Goal: Information Seeking & Learning: Learn about a topic

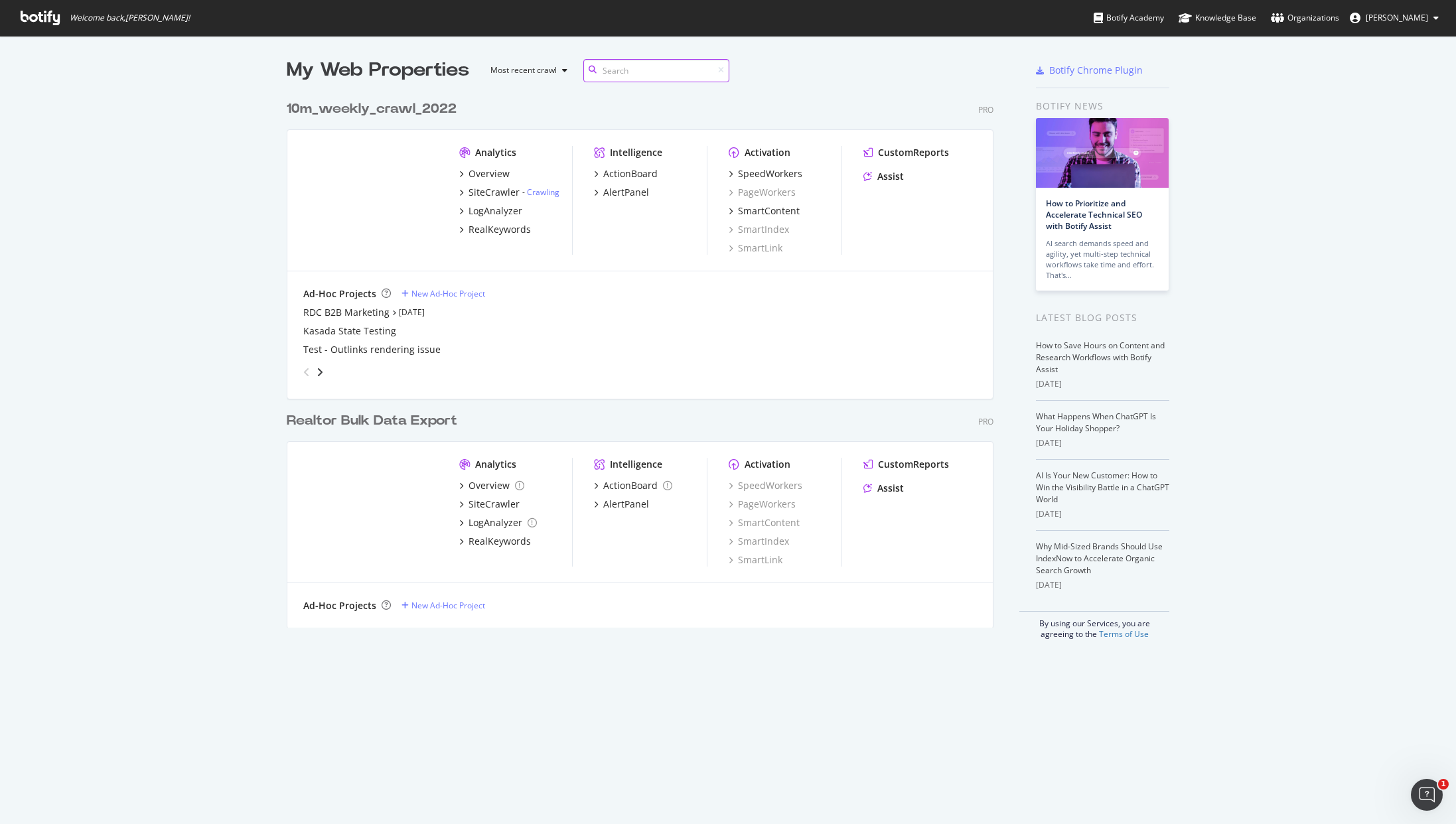
scroll to position [534, 707]
click at [486, 480] on div "Overview" at bounding box center [489, 486] width 41 height 13
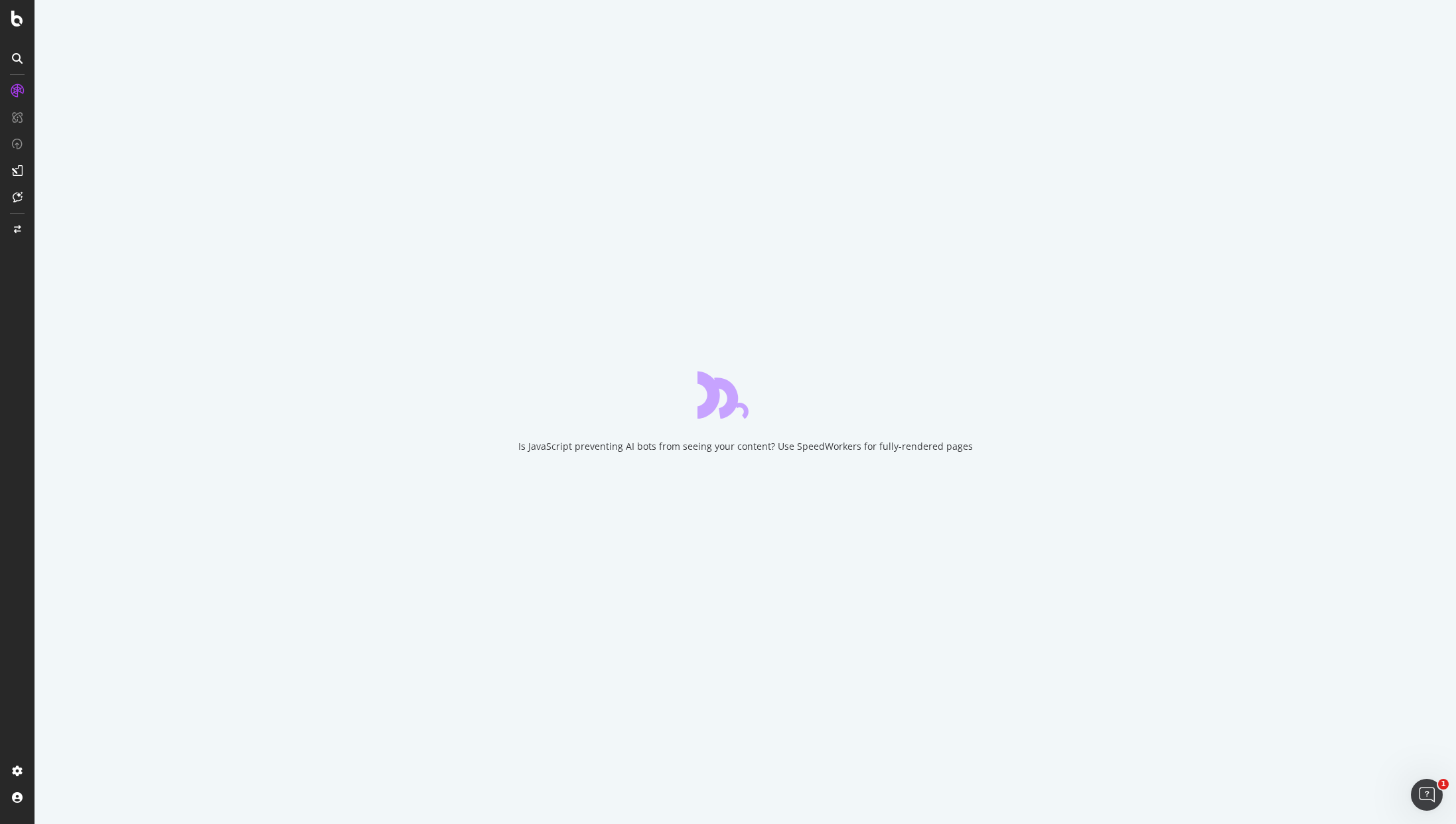
click at [17, 171] on icon at bounding box center [17, 170] width 10 height 10
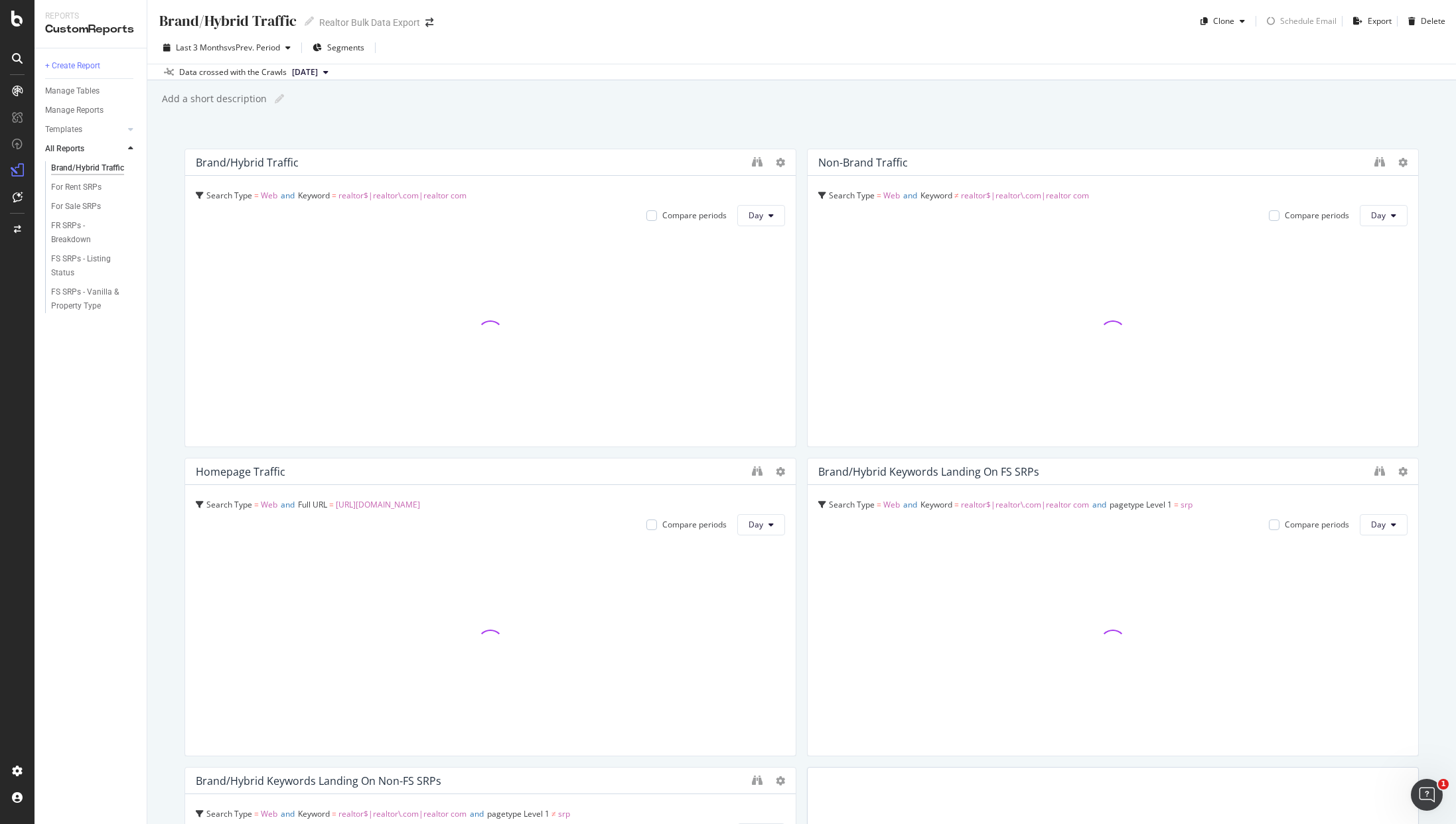
click at [1253, 183] on div "Search Type = Web and Keyword ≠ realtor$|realtor\.com|realtor com Compare perio…" at bounding box center [1113, 311] width 611 height 270
click at [1208, 112] on div "Brand/Hybrid Traffic Brand/Hybrid Traffic Realtor Bulk Data Export Clone Schedu…" at bounding box center [801, 412] width 1309 height 824
click at [1238, 112] on div "Brand/Hybrid Traffic Brand/Hybrid Traffic Realtor Bulk Data Export Clone Schedu…" at bounding box center [801, 412] width 1309 height 824
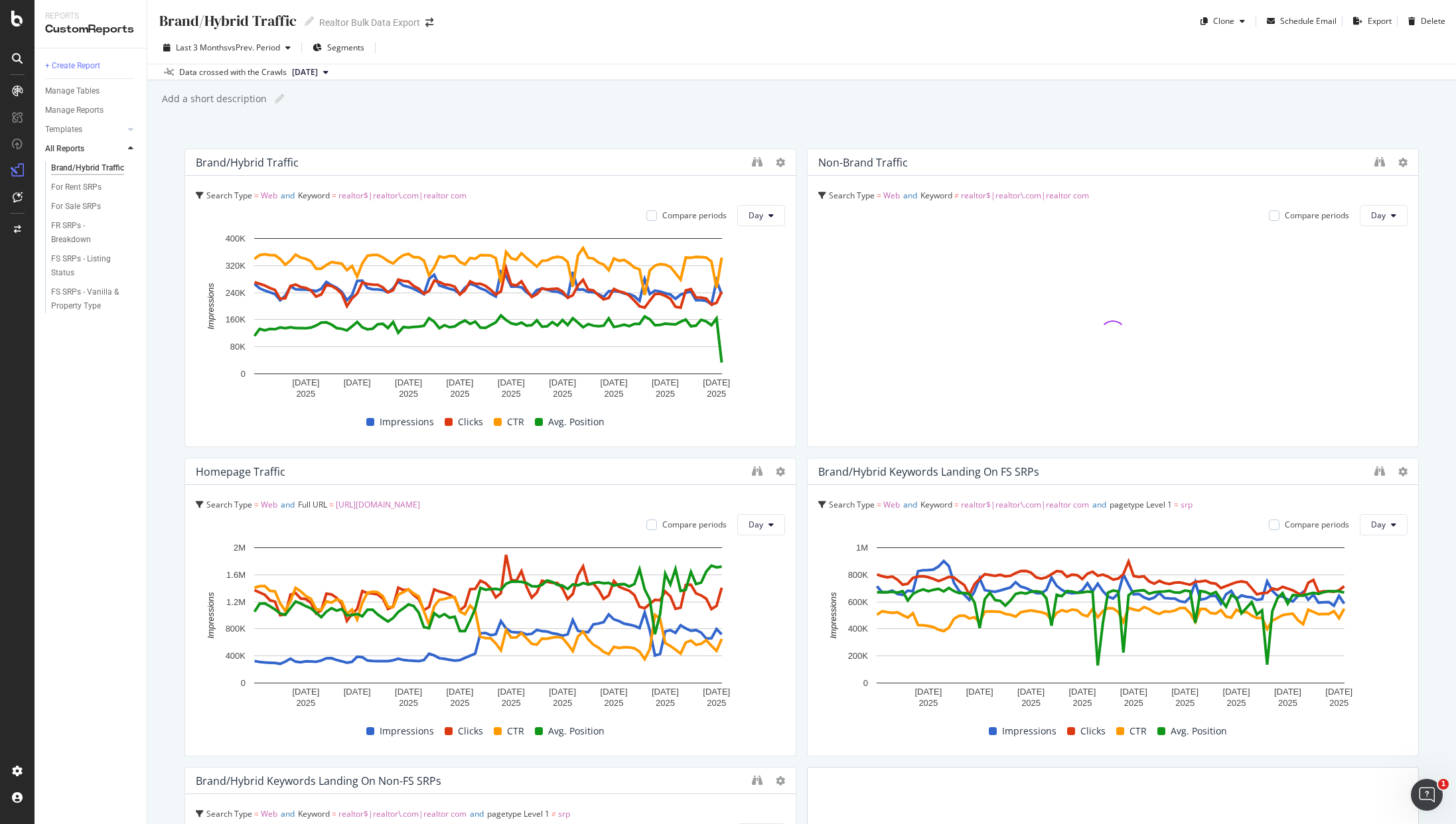
click at [1239, 110] on div "Brand/Hybrid Traffic Brand/Hybrid Traffic Realtor Bulk Data Export Clone Schedu…" at bounding box center [801, 412] width 1309 height 824
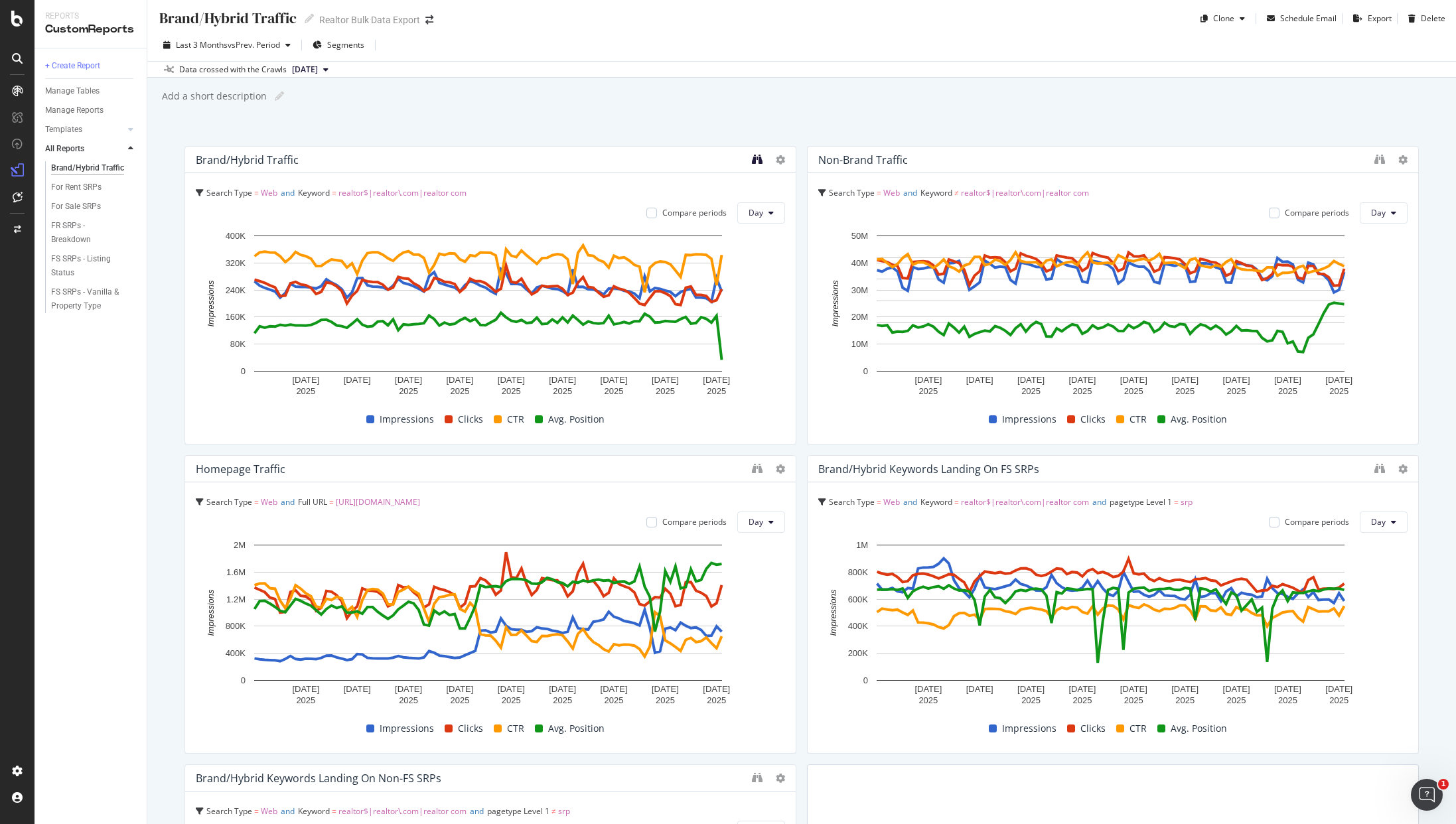
click at [754, 163] on icon "binoculars" at bounding box center [757, 159] width 10 height 10
click at [456, 191] on span "realtor$|realtor\.com|realtor com" at bounding box center [403, 193] width 128 height 11
click at [245, 245] on span "realtor$|realtor\.com|realtor com" at bounding box center [309, 244] width 128 height 11
click at [1111, 21] on div "Brand/Hybrid Traffic Brand/Hybrid Traffic Realtor Bulk Data Export Clone Schedu…" at bounding box center [801, 13] width 1309 height 32
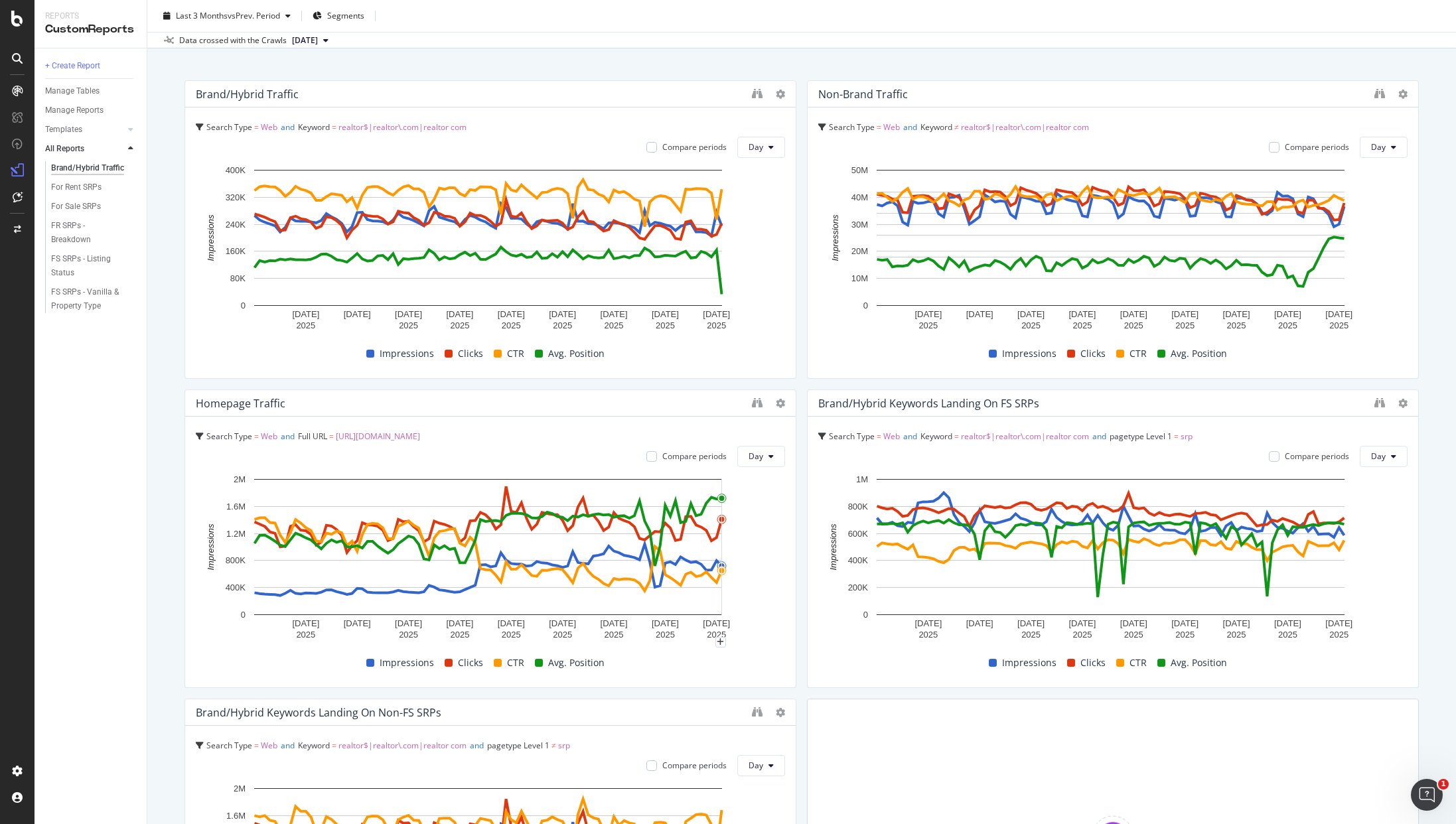
scroll to position [0, 0]
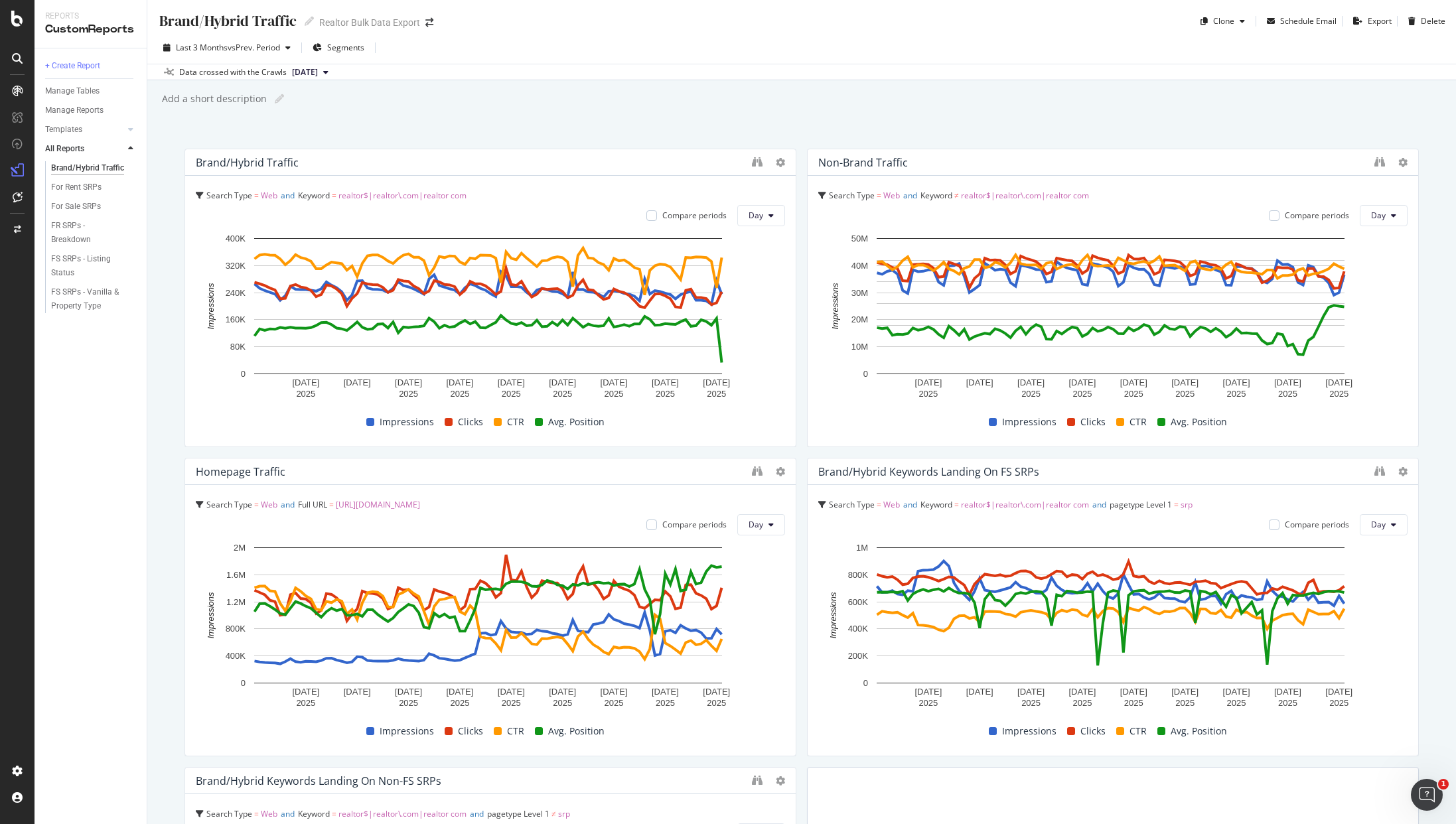
click at [854, 36] on div "Last 3 Months vs Prev. Period Segments Data crossed with the Crawls [DATE]" at bounding box center [801, 55] width 1309 height 48
click at [81, 202] on div "For Sale SRPs" at bounding box center [76, 207] width 50 height 14
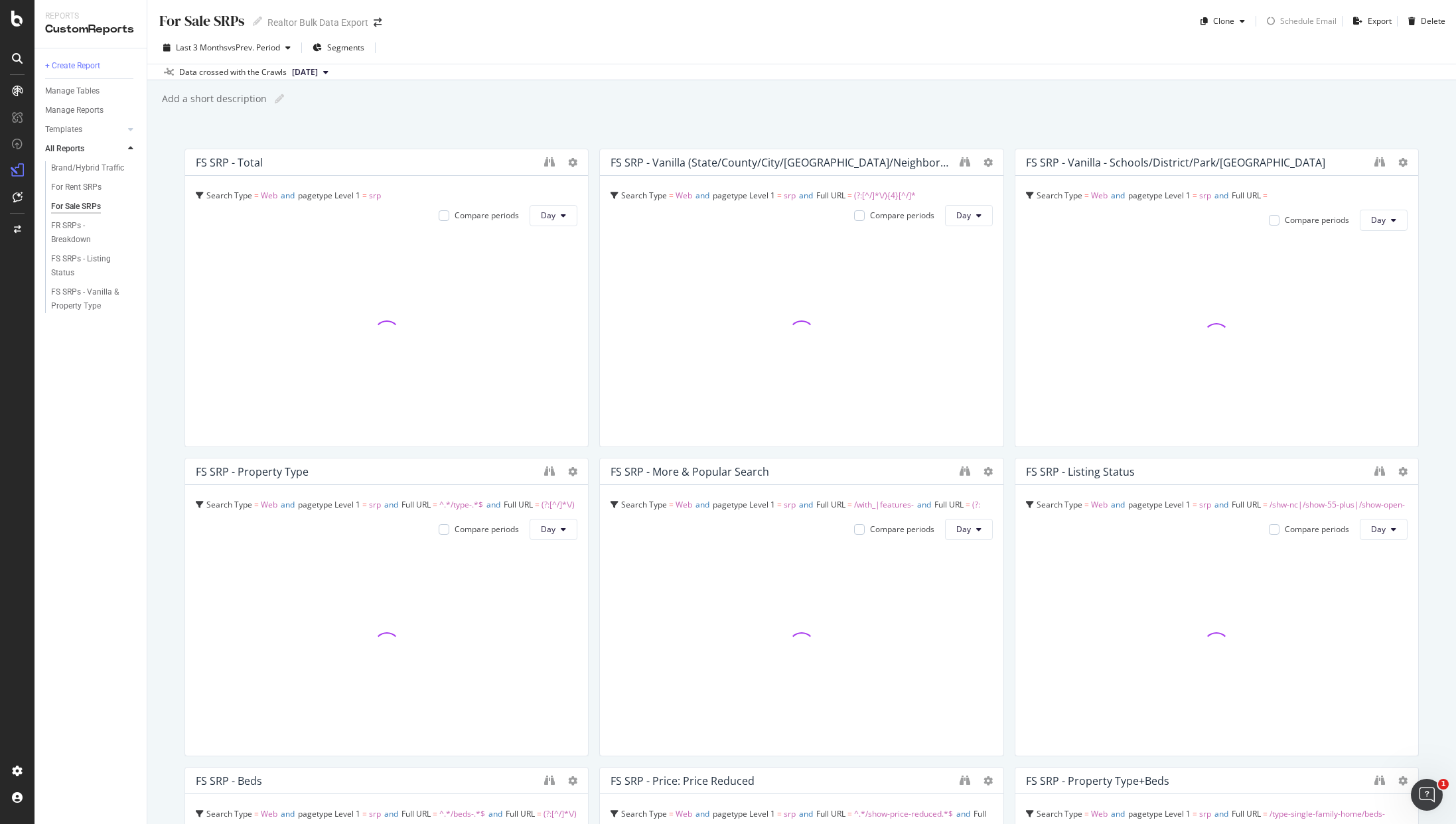
click at [736, 51] on div "Last 3 Months vs Prev. Period Segments" at bounding box center [801, 51] width 1309 height 27
click at [732, 78] on div "Data crossed with the Crawls [DATE]" at bounding box center [801, 72] width 1309 height 16
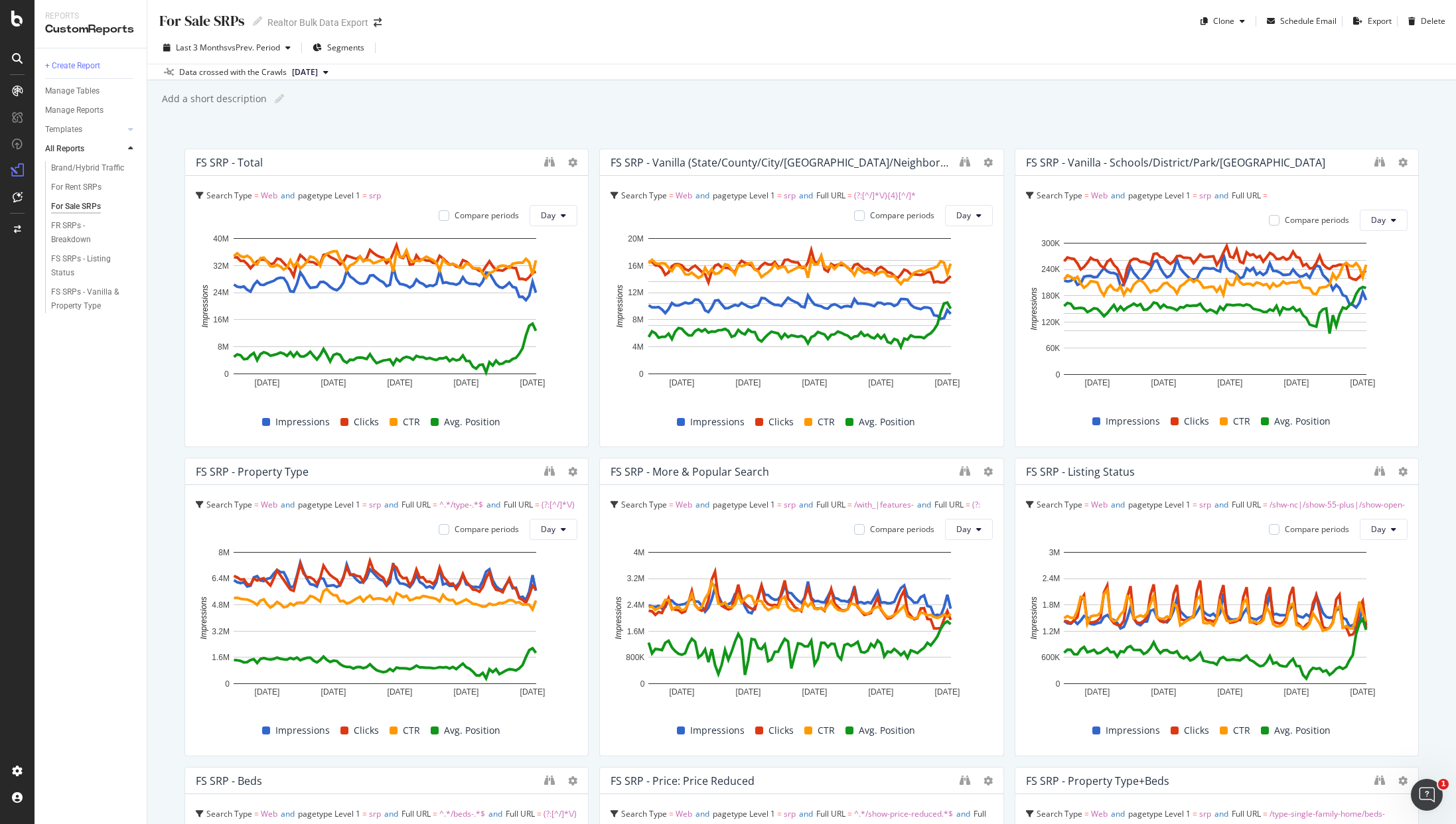
click at [988, 39] on div "Last 3 Months vs Prev. Period Segments" at bounding box center [801, 51] width 1309 height 27
click at [890, 56] on div "Last 3 Months vs Prev. Period Segments" at bounding box center [801, 51] width 1309 height 27
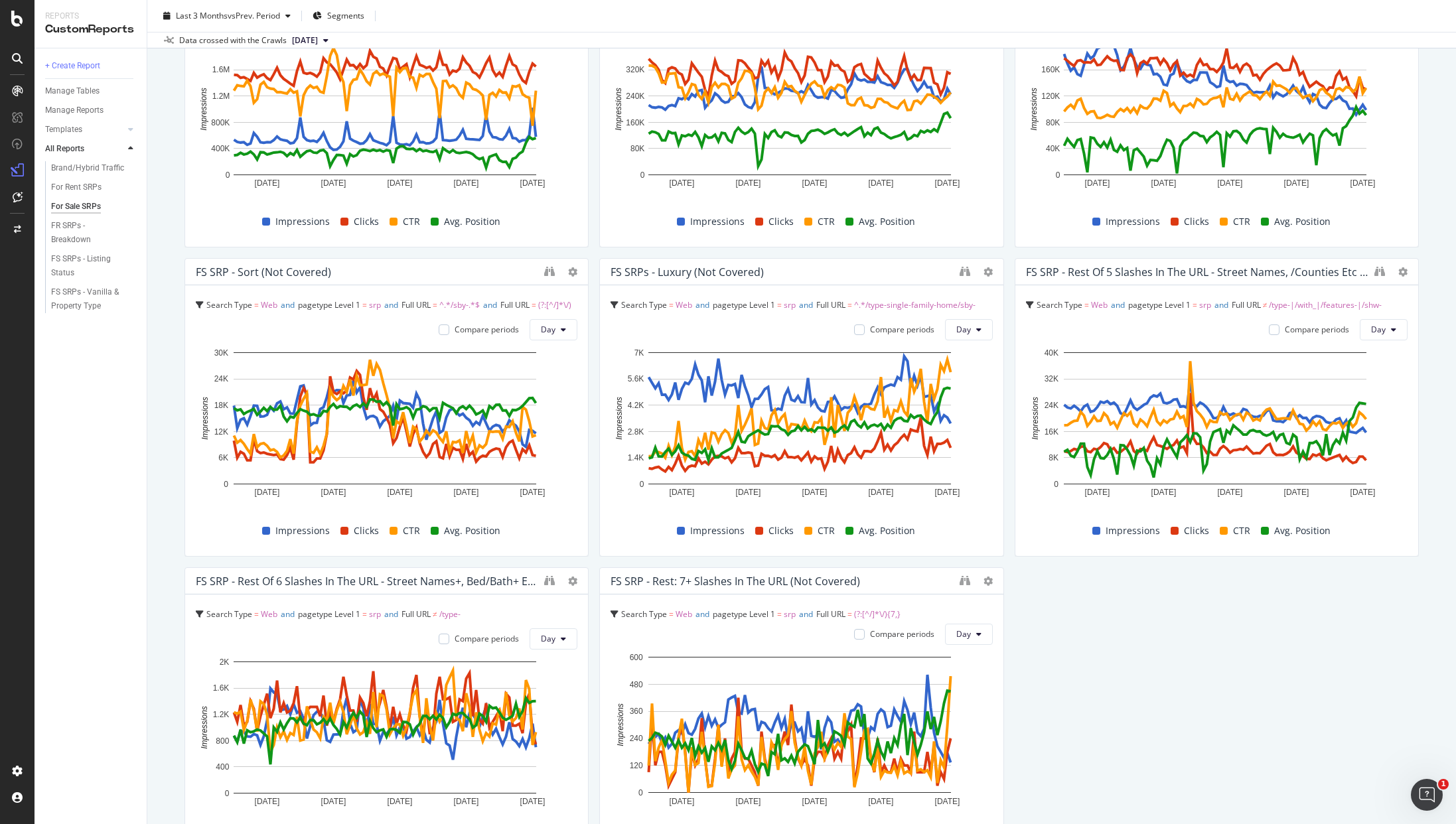
scroll to position [1562, 0]
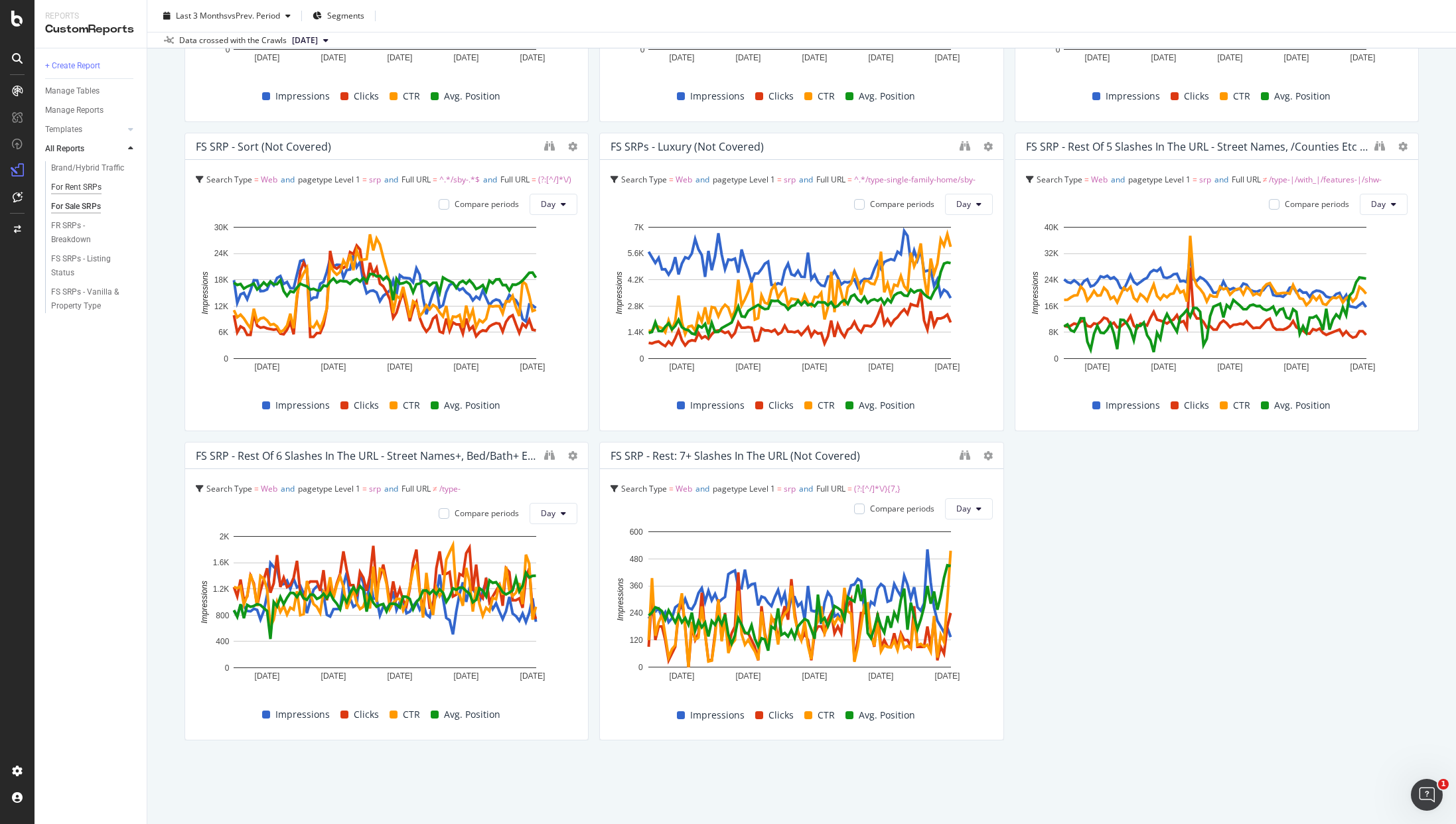
click at [71, 187] on div "For Rent SRPs" at bounding box center [77, 187] width 51 height 14
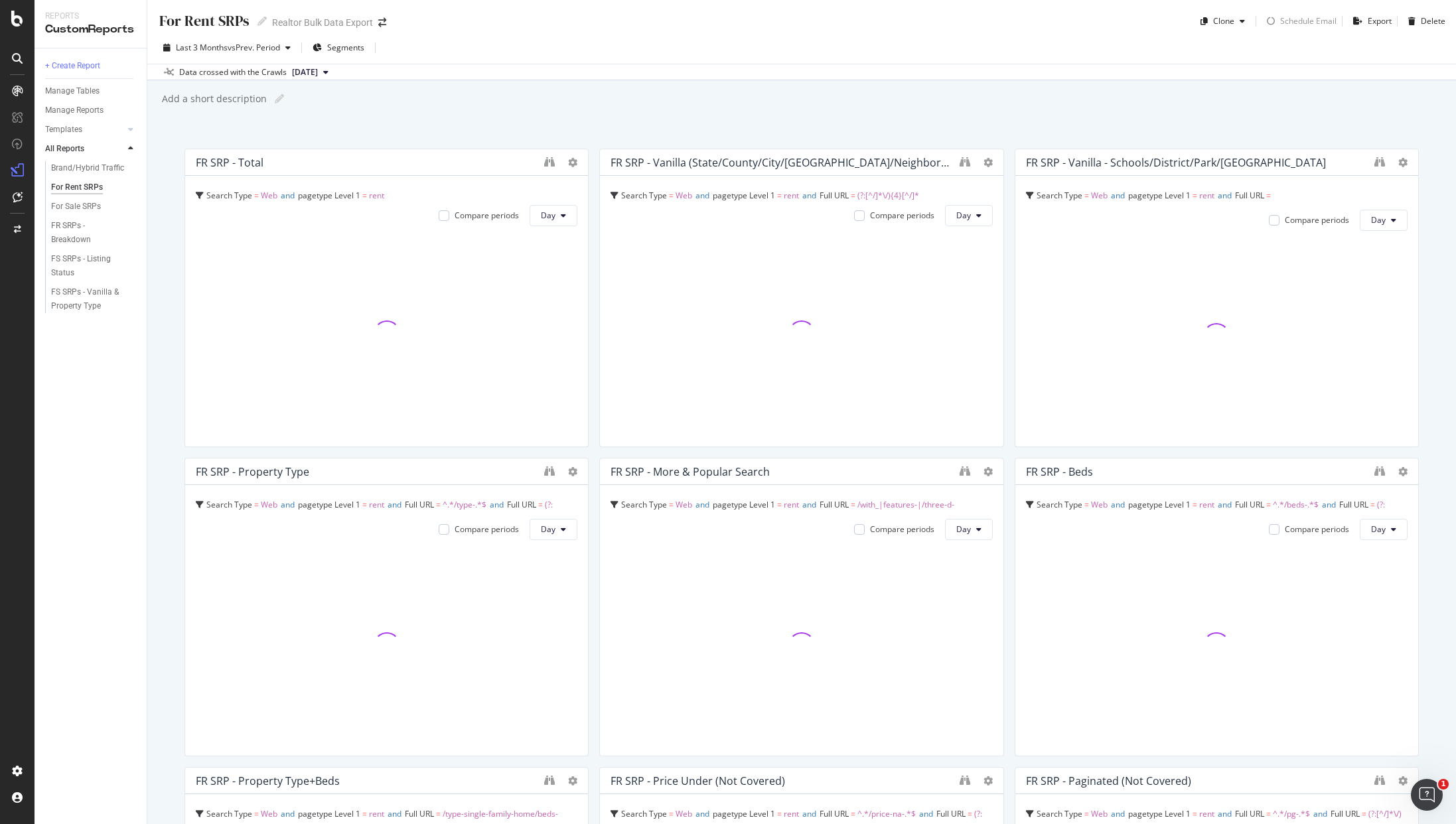
click at [542, 122] on div "For Rent SRPs For Rent SRPs Realtor Bulk Data Export Clone Schedule Email Expor…" at bounding box center [801, 412] width 1309 height 824
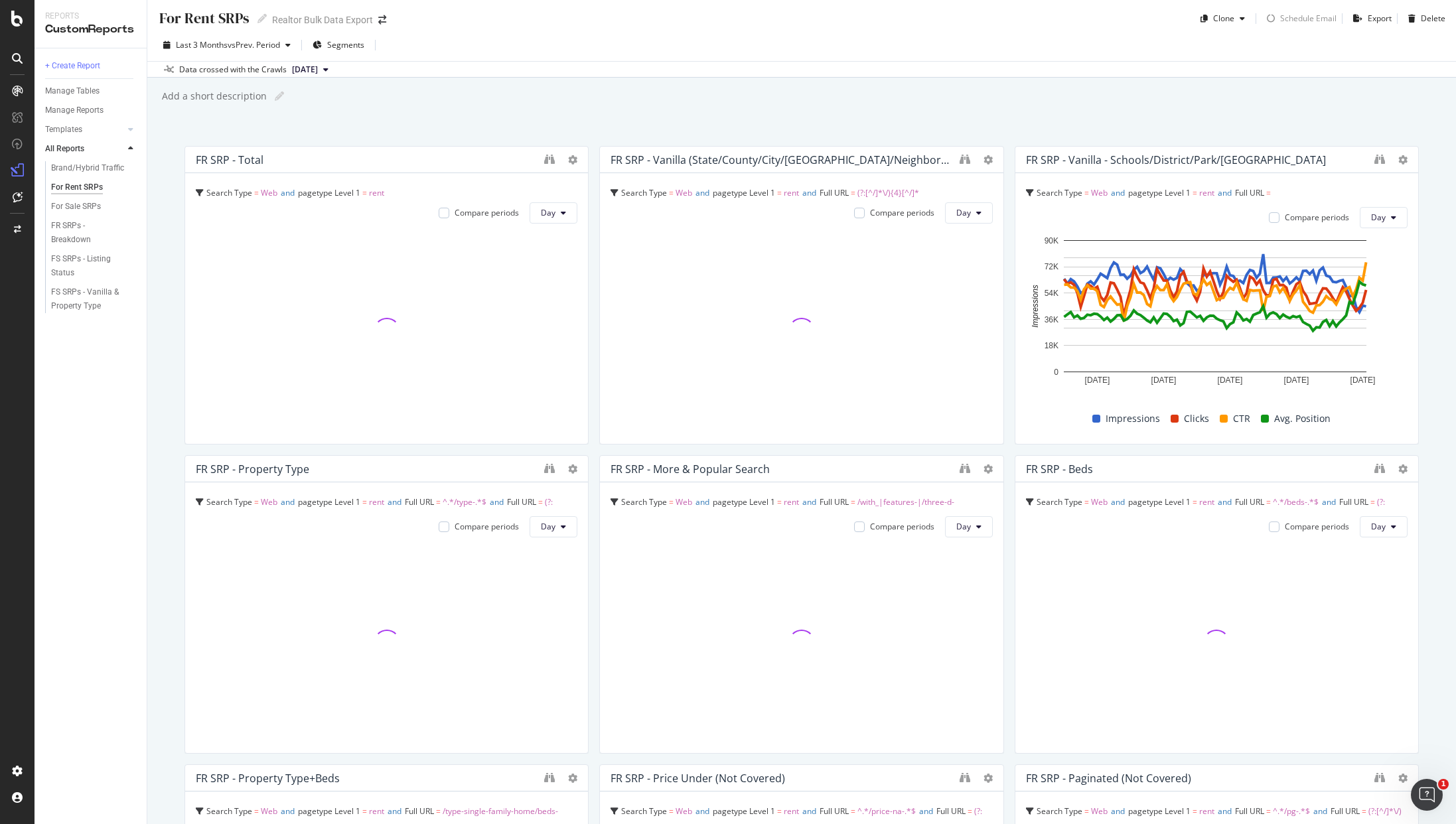
scroll to position [6, 0]
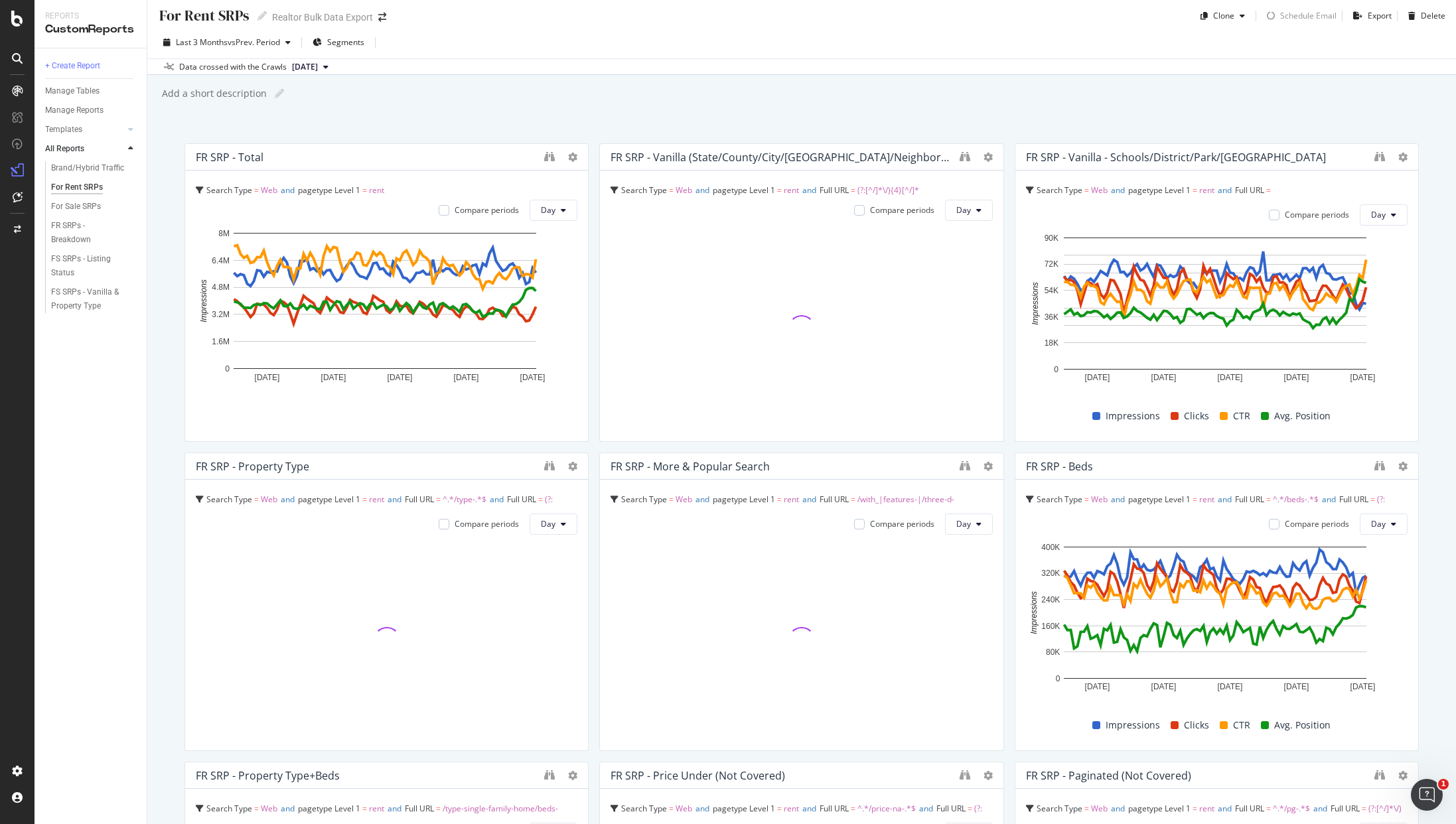
click at [550, 116] on div "For Rent SRPs For Rent SRPs Realtor Bulk Data Export Clone Schedule Email Expor…" at bounding box center [801, 412] width 1309 height 824
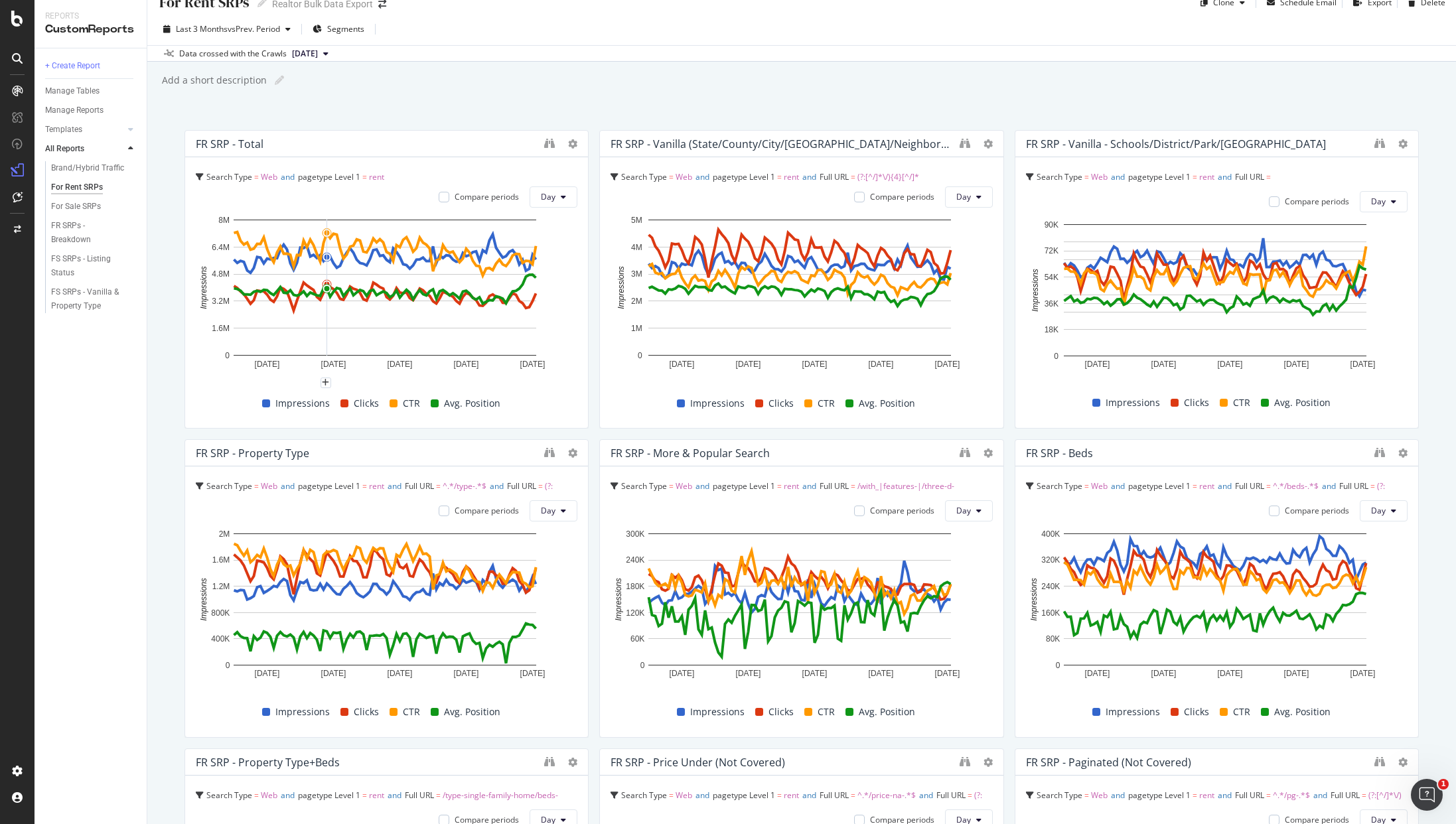
scroll to position [19, 0]
click at [70, 474] on div "+ Create Report Manage Tables Manage Reports Templates AI Bots in Search Busine…" at bounding box center [91, 436] width 112 height 776
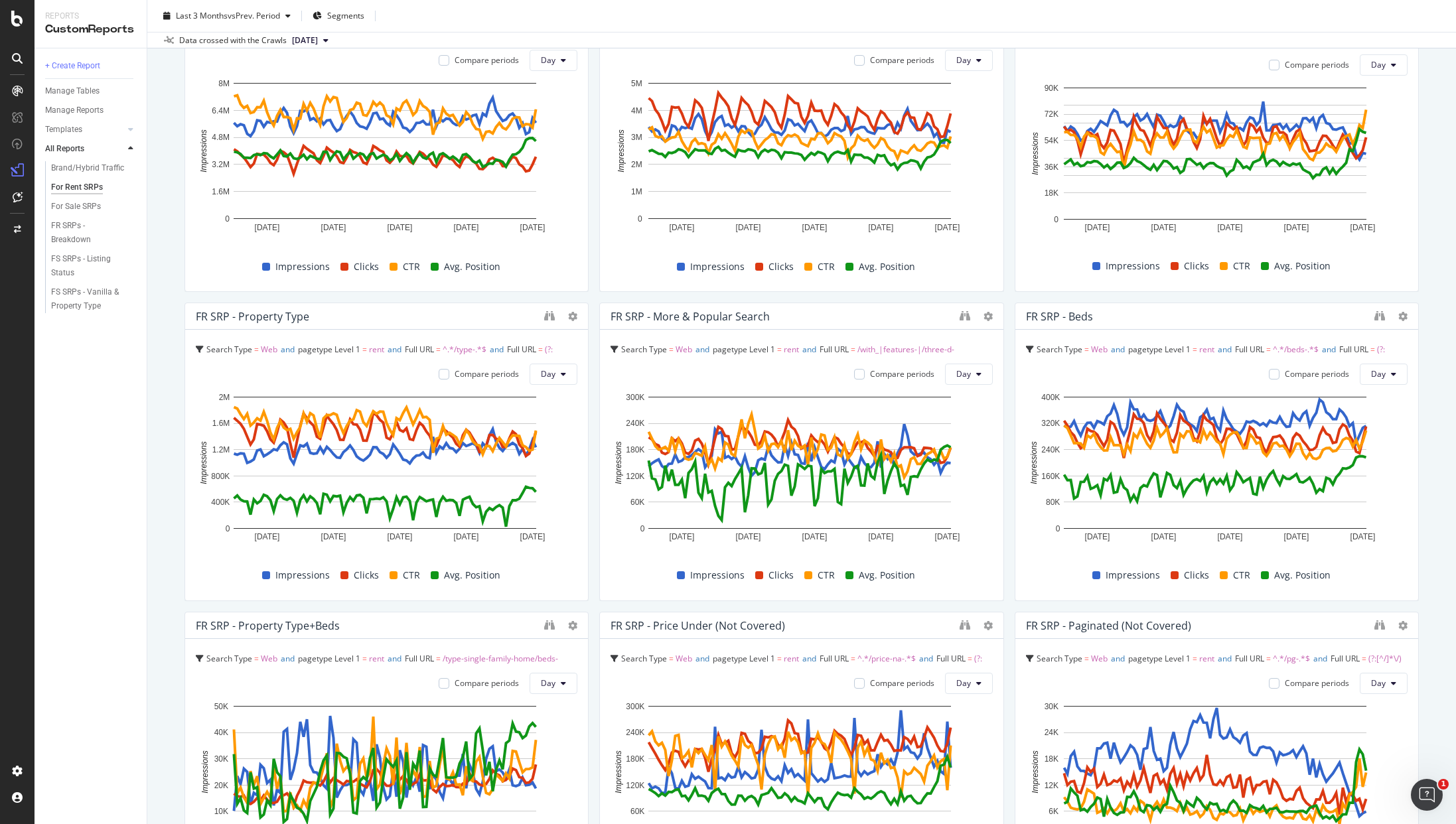
scroll to position [474, 0]
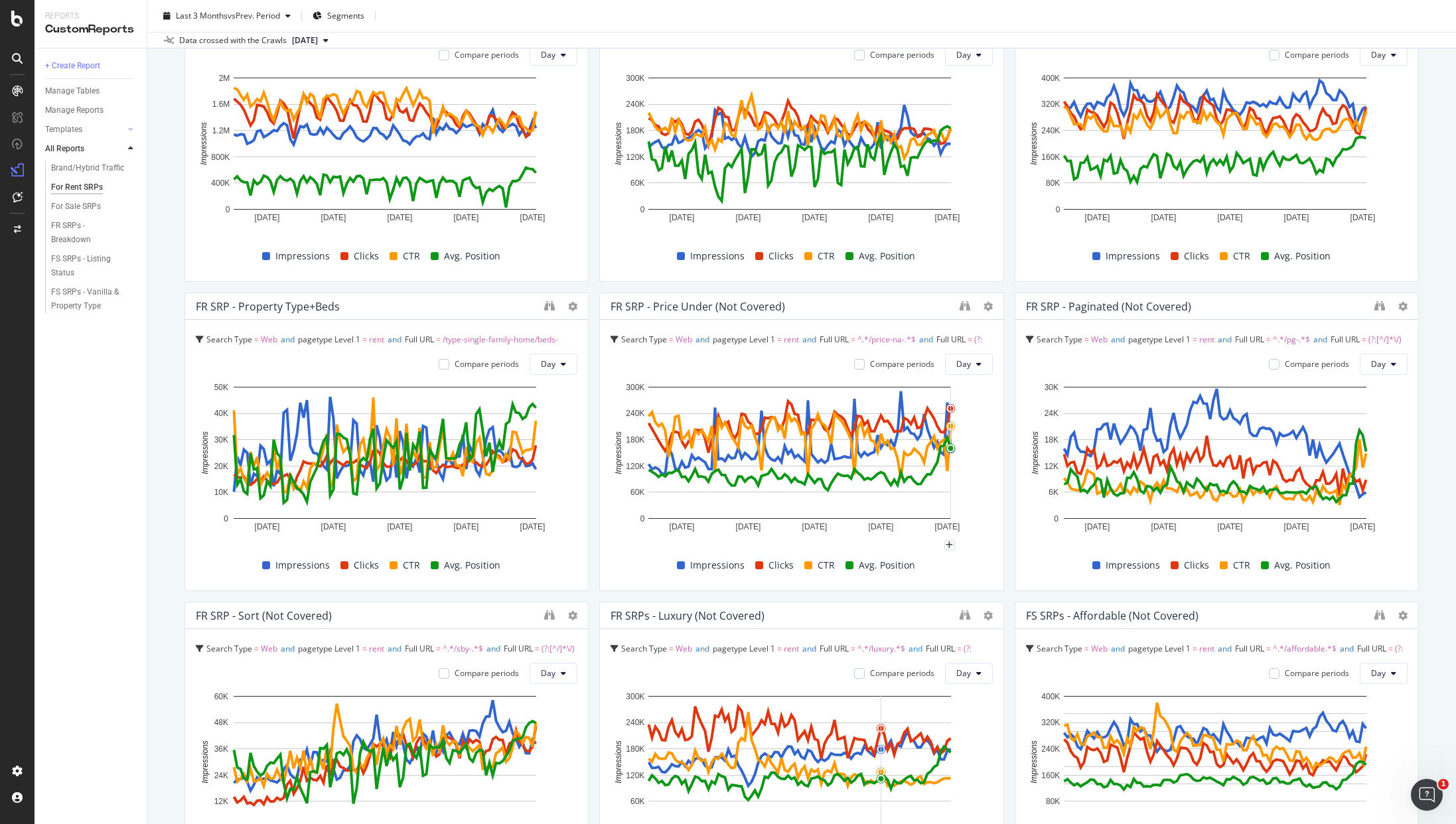
click at [1420, 454] on div "For Rent SRPs For Rent SRPs Realtor Bulk Data Export Clone Schedule Email Expor…" at bounding box center [801, 412] width 1309 height 824
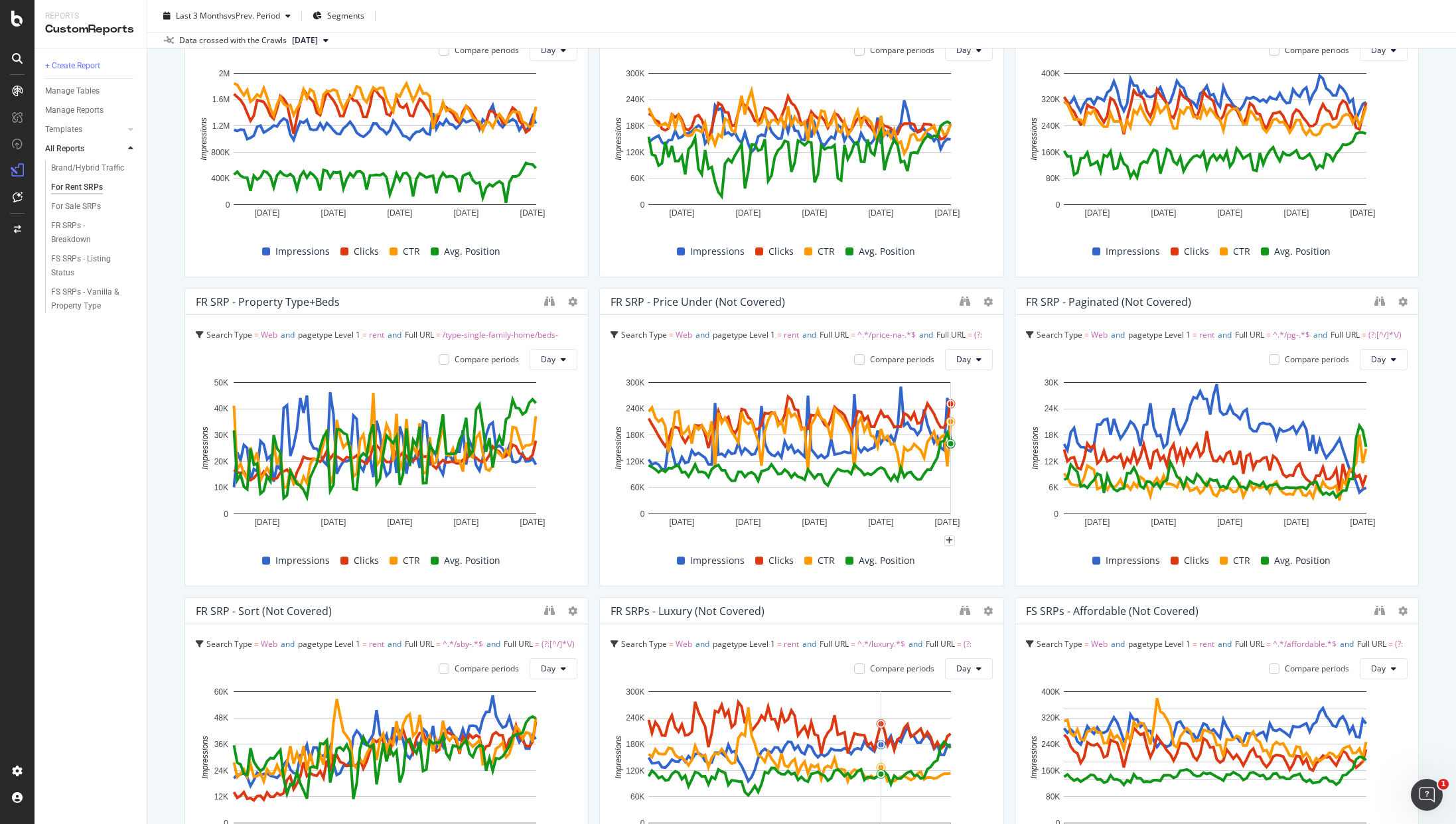
scroll to position [480, 0]
click at [1424, 462] on div "For Rent SRPs For Rent SRPs Realtor Bulk Data Export Clone Schedule Email Expor…" at bounding box center [801, 412] width 1309 height 824
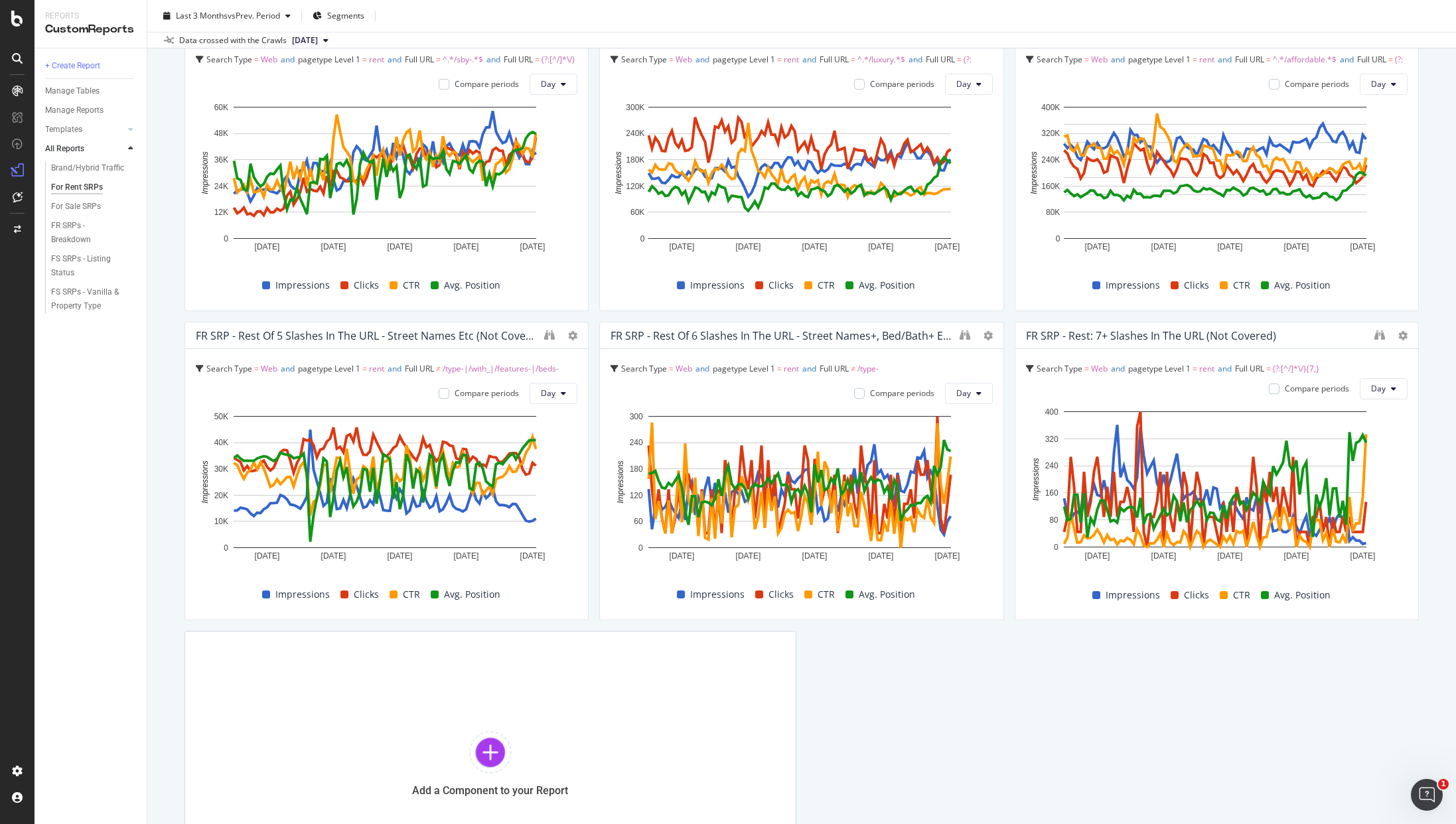
scroll to position [426, 0]
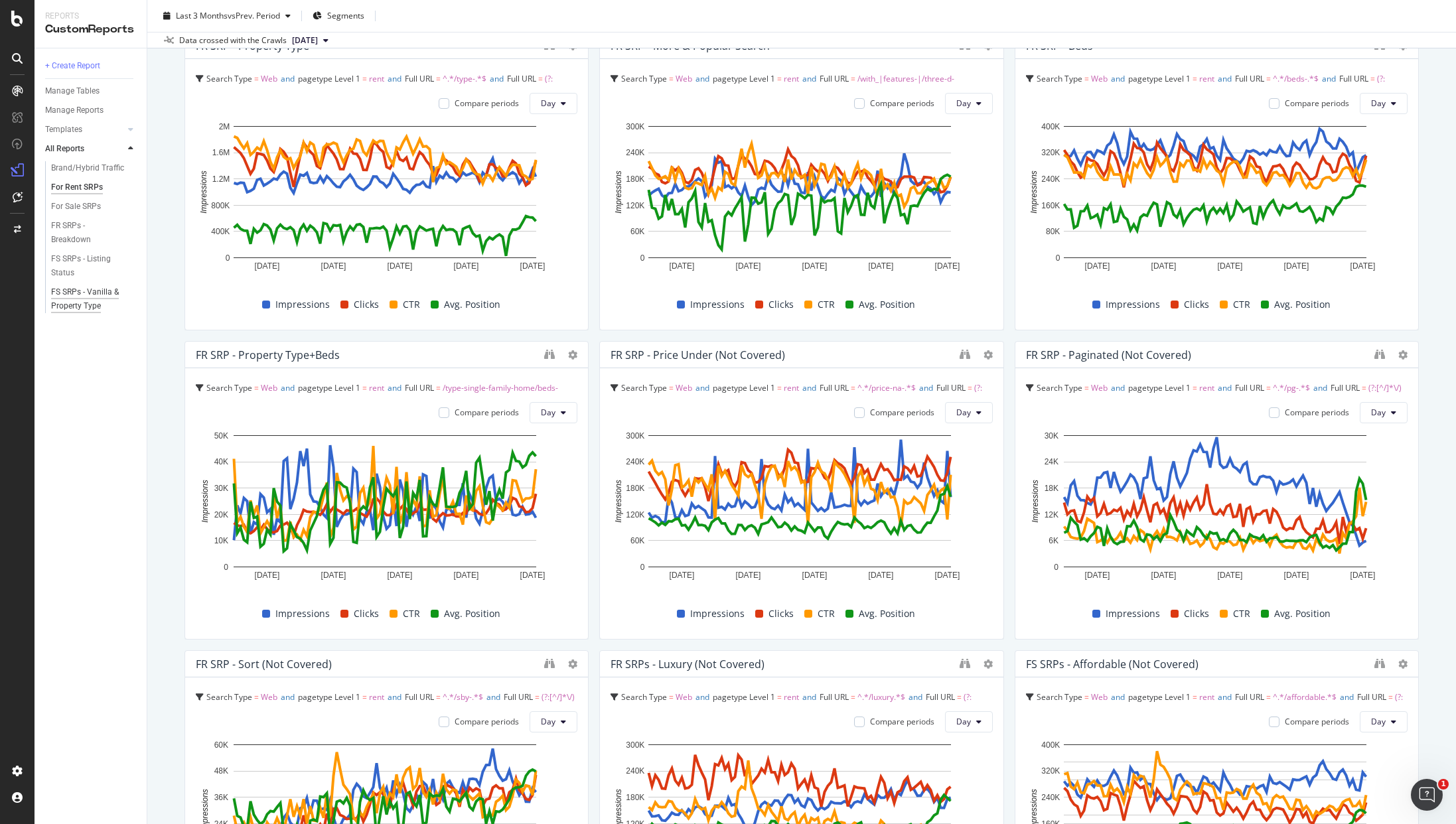
click at [69, 291] on div "FS SRPs - Vanilla & Property Type" at bounding box center [90, 299] width 78 height 28
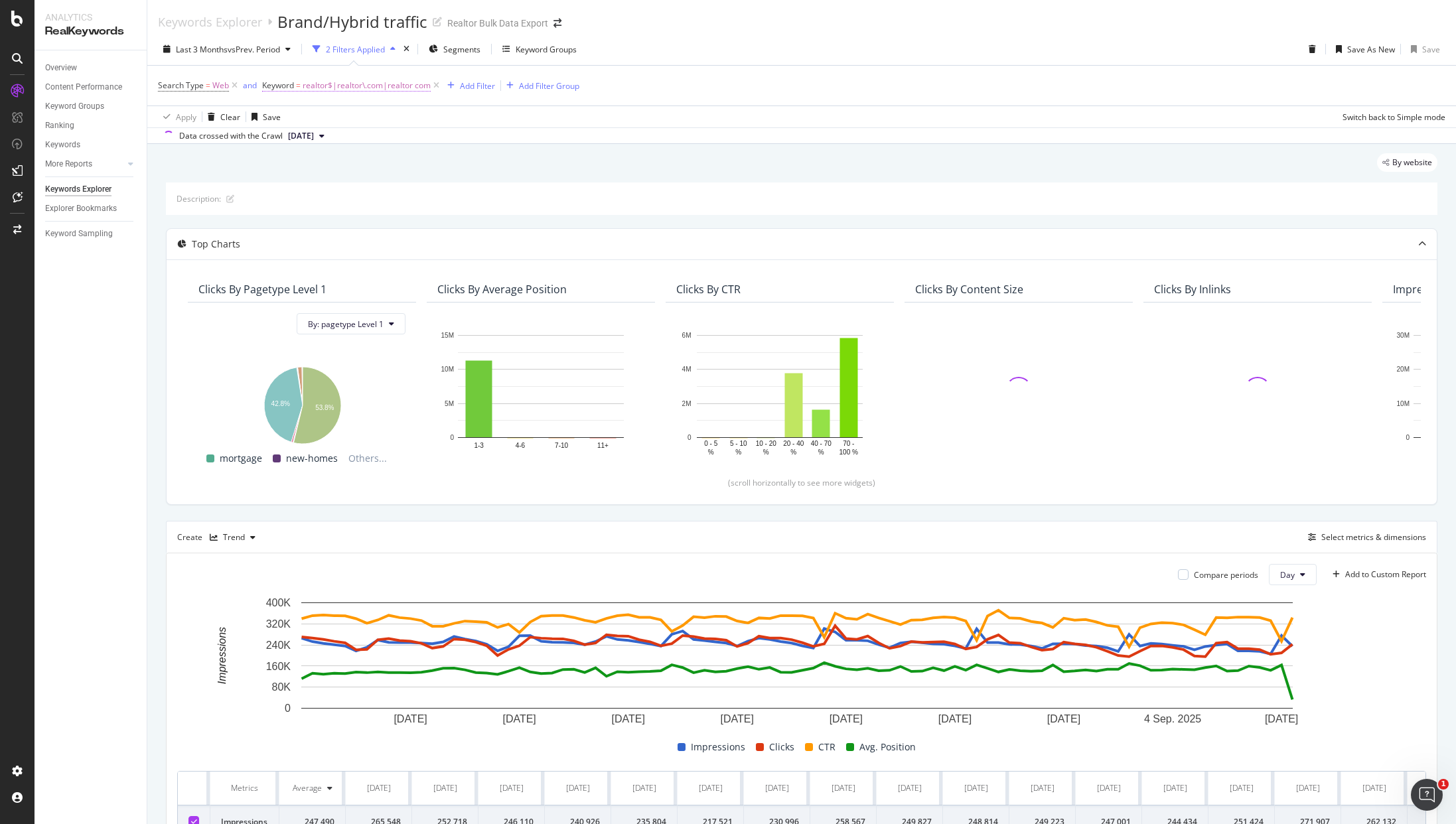
click at [395, 88] on span "realtor$|realtor\.com|realtor com" at bounding box center [367, 85] width 128 height 18
click at [334, 142] on input "^realtor$|realtor\.com|realtor com" at bounding box center [337, 140] width 126 height 21
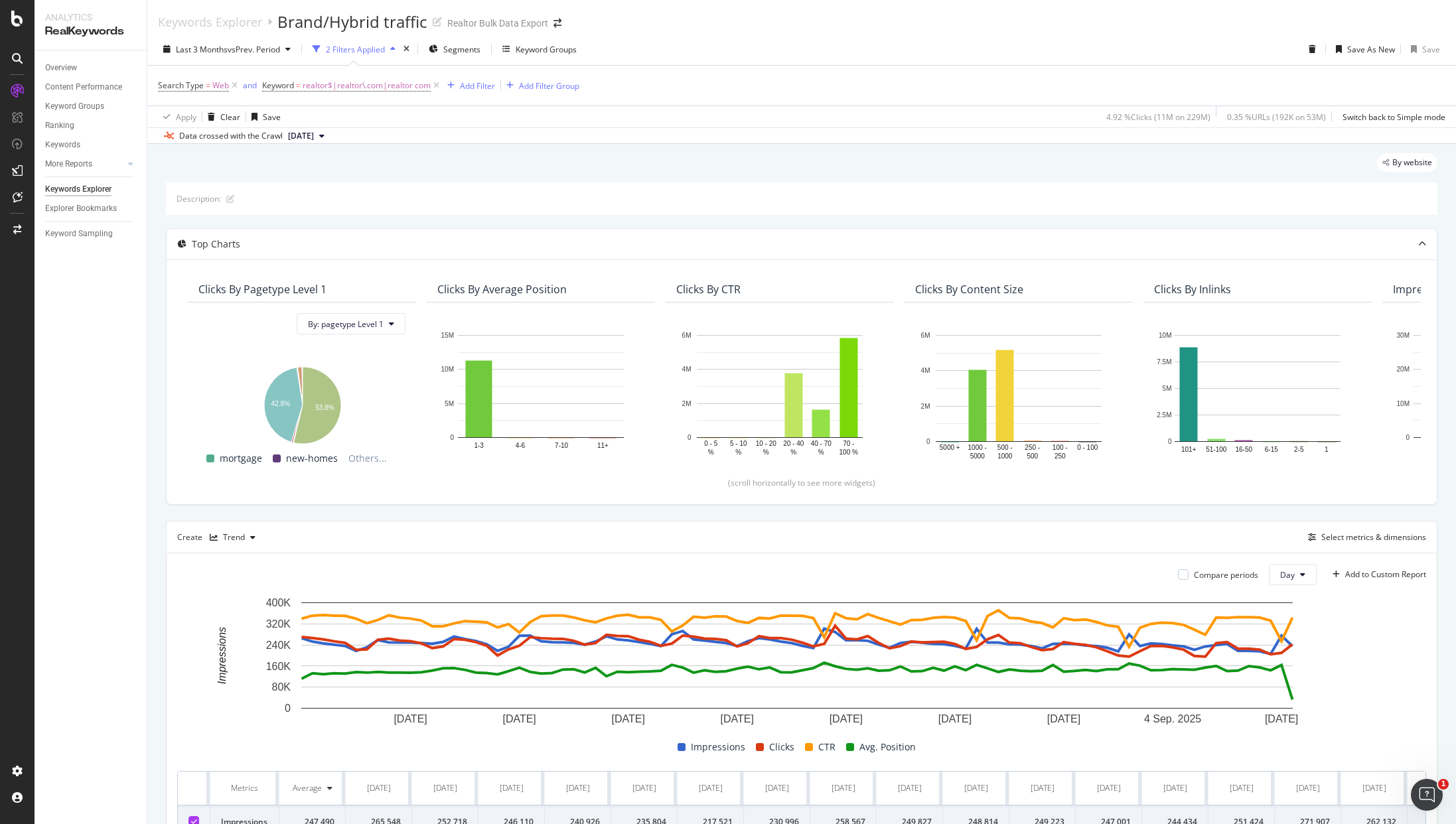
click at [475, 166] on div "By website" at bounding box center [802, 168] width 1272 height 29
